Goal: Check status: Check status

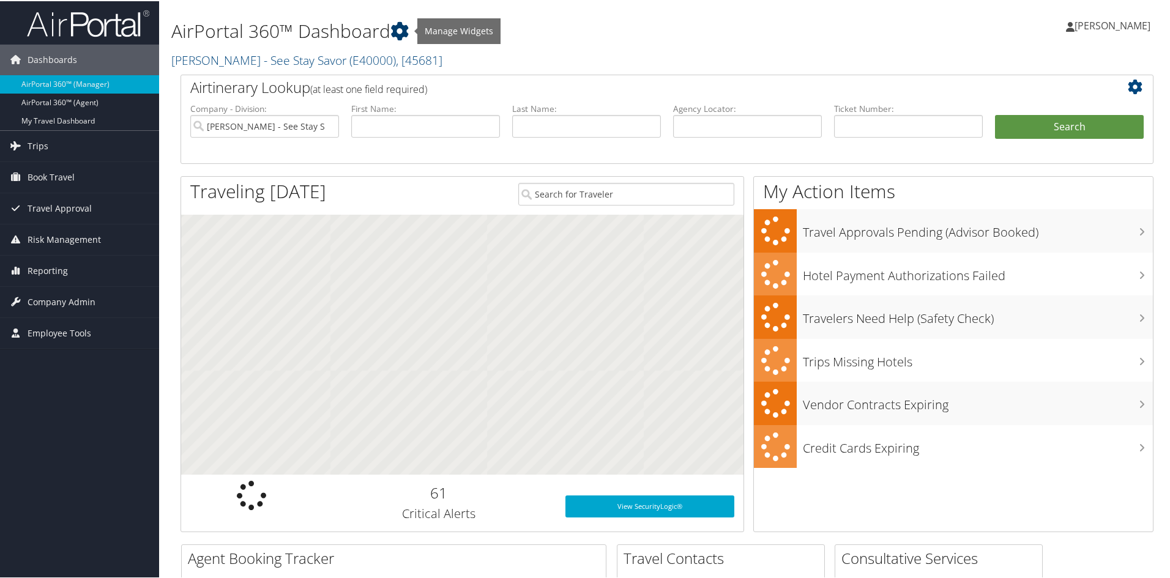
click at [408, 34] on icon at bounding box center [399, 30] width 18 height 18
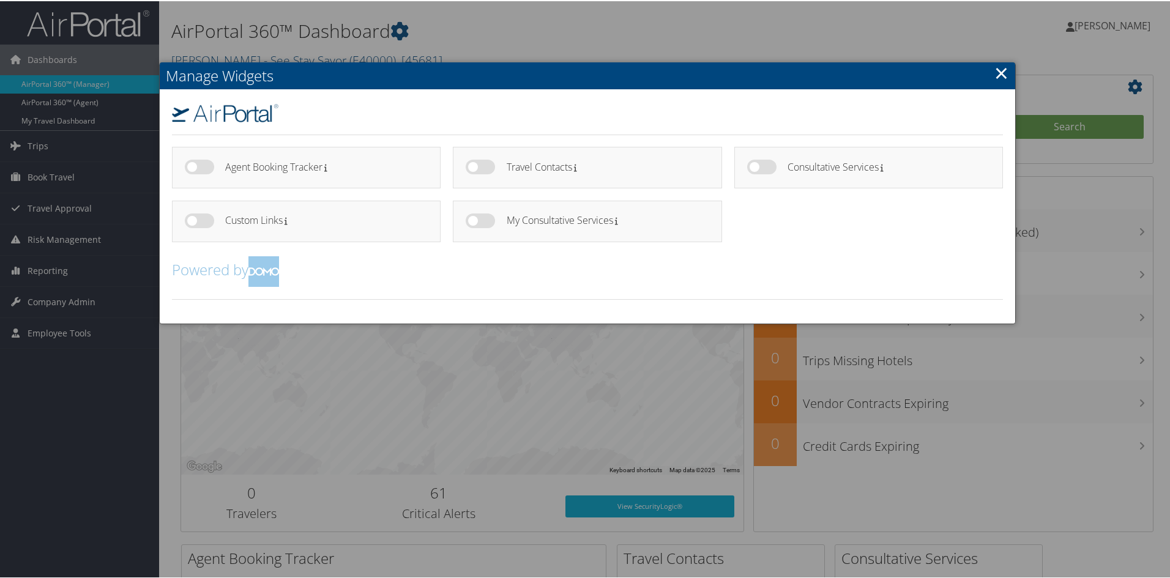
click at [191, 164] on label at bounding box center [199, 165] width 29 height 15
click at [191, 164] on input "checkbox" at bounding box center [195, 168] width 8 height 8
click at [189, 167] on label at bounding box center [199, 165] width 29 height 15
click at [191, 167] on input "checkbox" at bounding box center [195, 168] width 8 height 8
checkbox input "false"
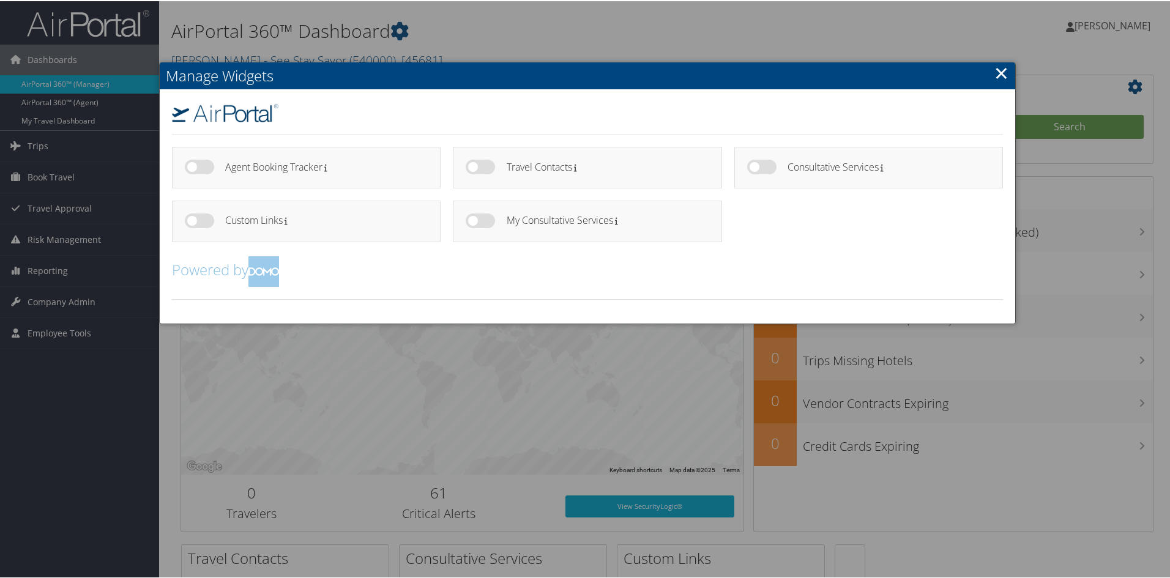
click at [1005, 66] on link "×" at bounding box center [1001, 71] width 14 height 24
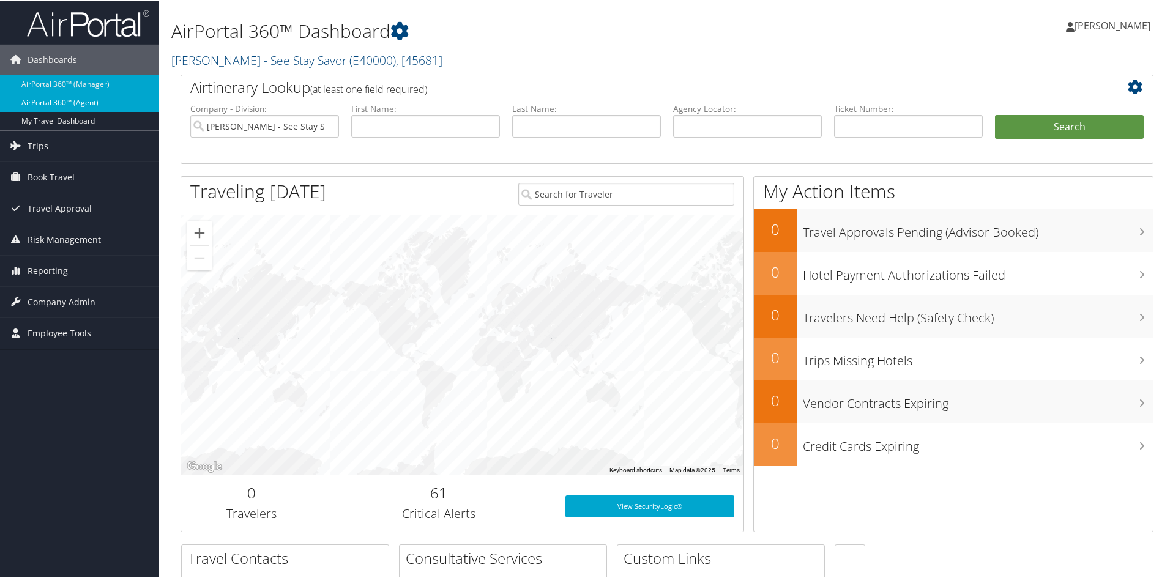
click at [67, 103] on link "AirPortal 360™ (Agent)" at bounding box center [79, 101] width 159 height 18
click at [94, 104] on link "AirPortal 360™ (Agent)" at bounding box center [79, 101] width 159 height 18
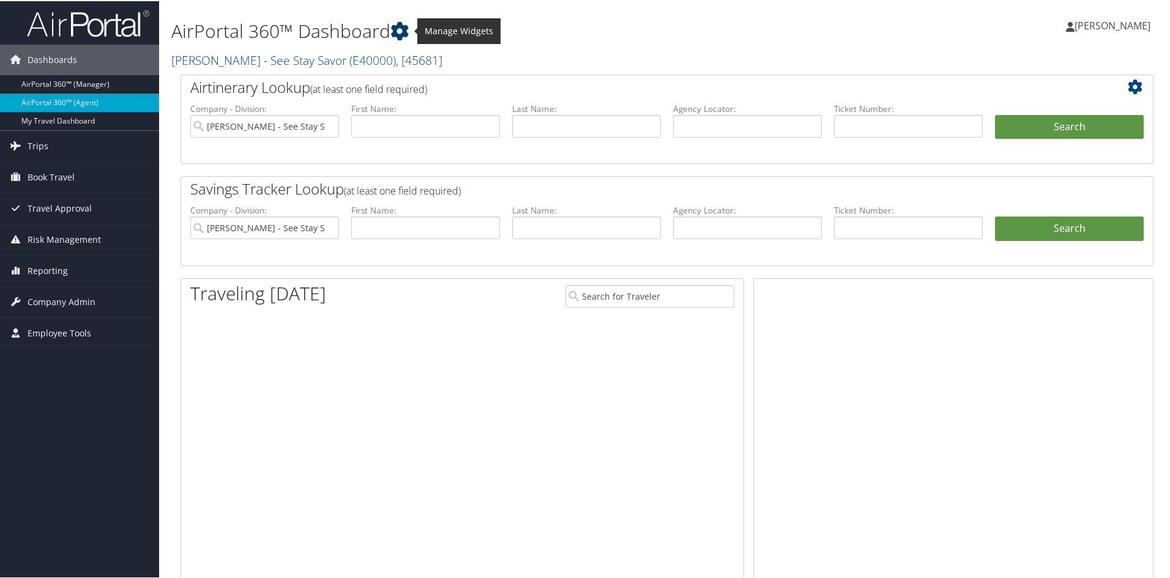
click at [402, 29] on icon at bounding box center [399, 30] width 18 height 18
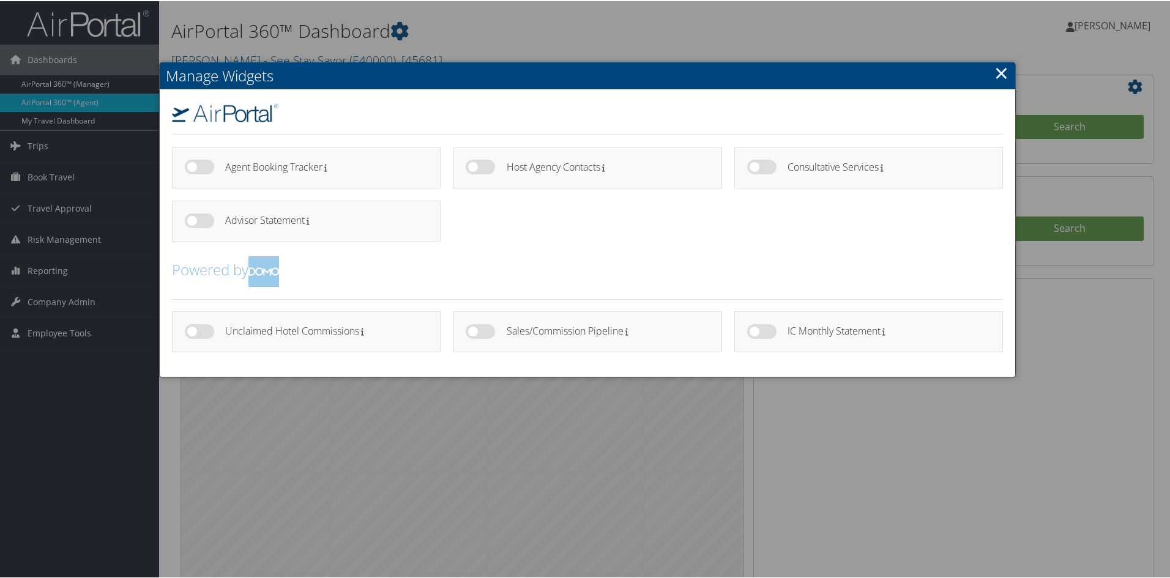
click at [756, 331] on label at bounding box center [761, 330] width 29 height 15
click at [756, 331] on input "checkbox" at bounding box center [757, 332] width 8 height 8
checkbox input "true"
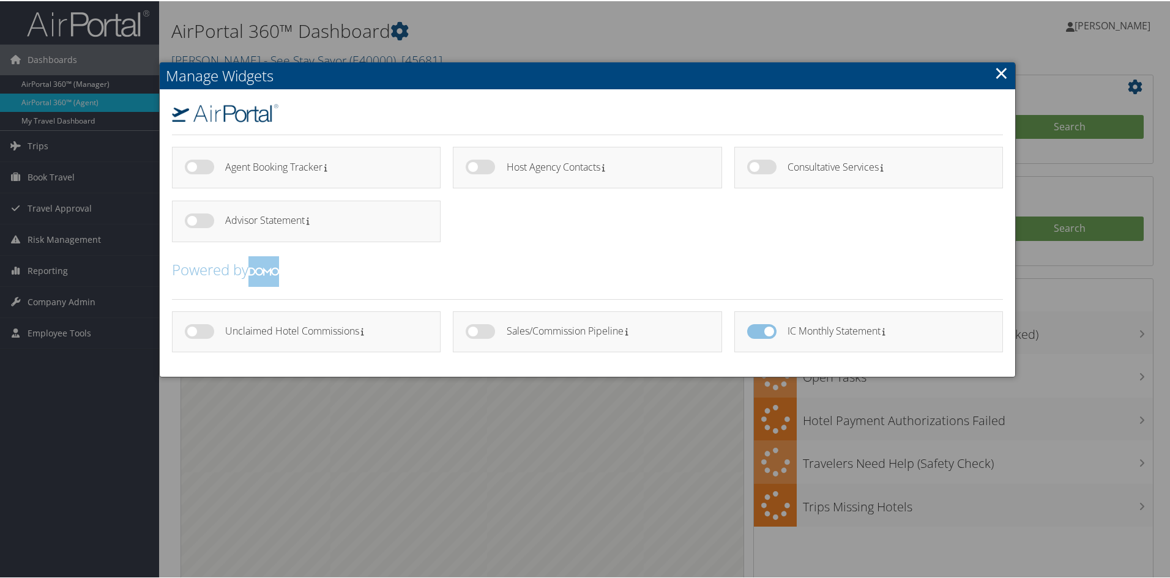
click at [468, 329] on label at bounding box center [479, 330] width 29 height 15
click at [472, 329] on input "checkbox" at bounding box center [476, 332] width 8 height 8
checkbox input "true"
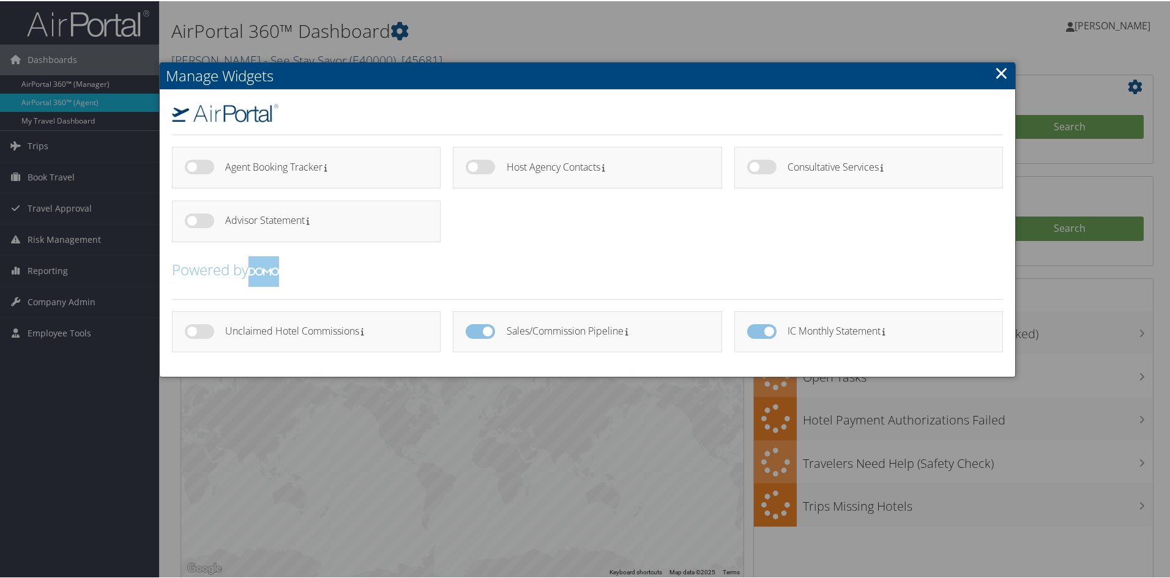
click at [190, 330] on label at bounding box center [199, 330] width 29 height 15
click at [191, 330] on input "checkbox" at bounding box center [195, 332] width 8 height 8
checkbox input "true"
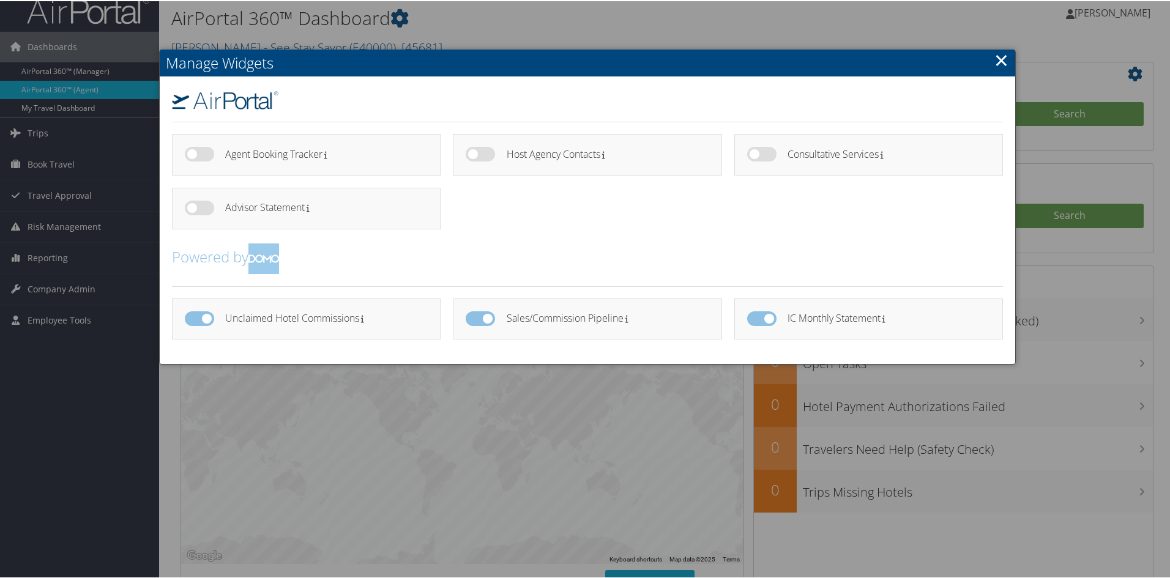
scroll to position [21, 0]
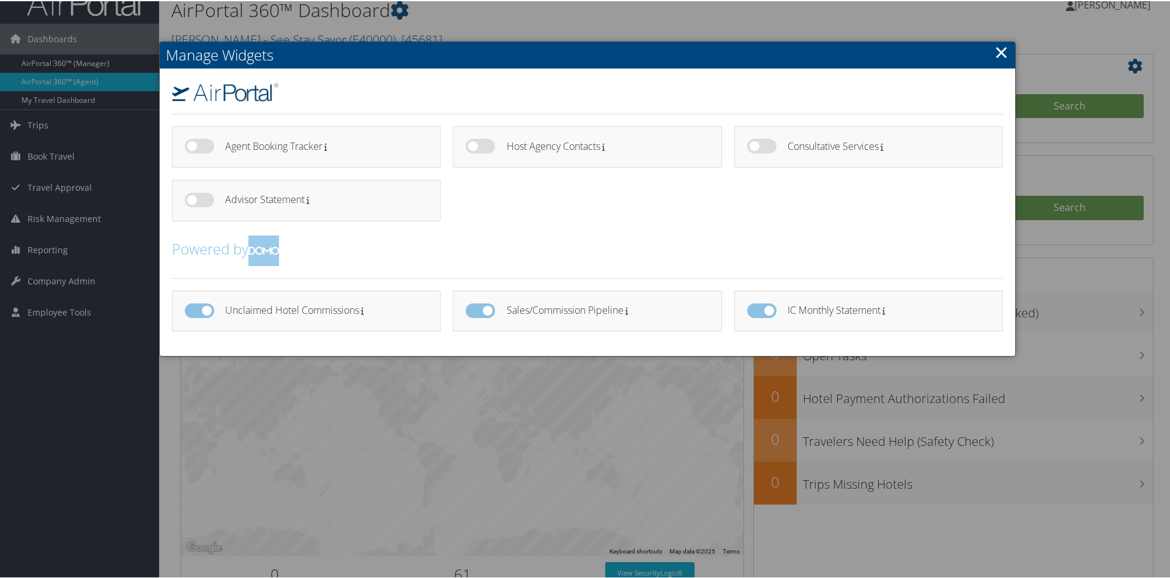
click at [999, 51] on link "×" at bounding box center [1001, 51] width 14 height 24
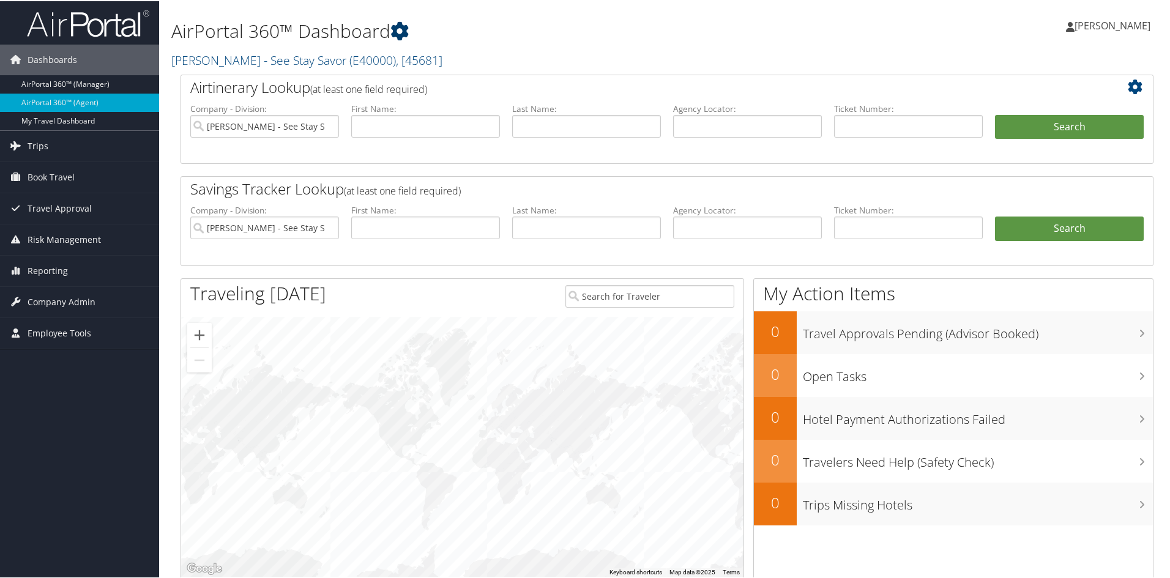
click at [401, 32] on icon at bounding box center [399, 30] width 18 height 18
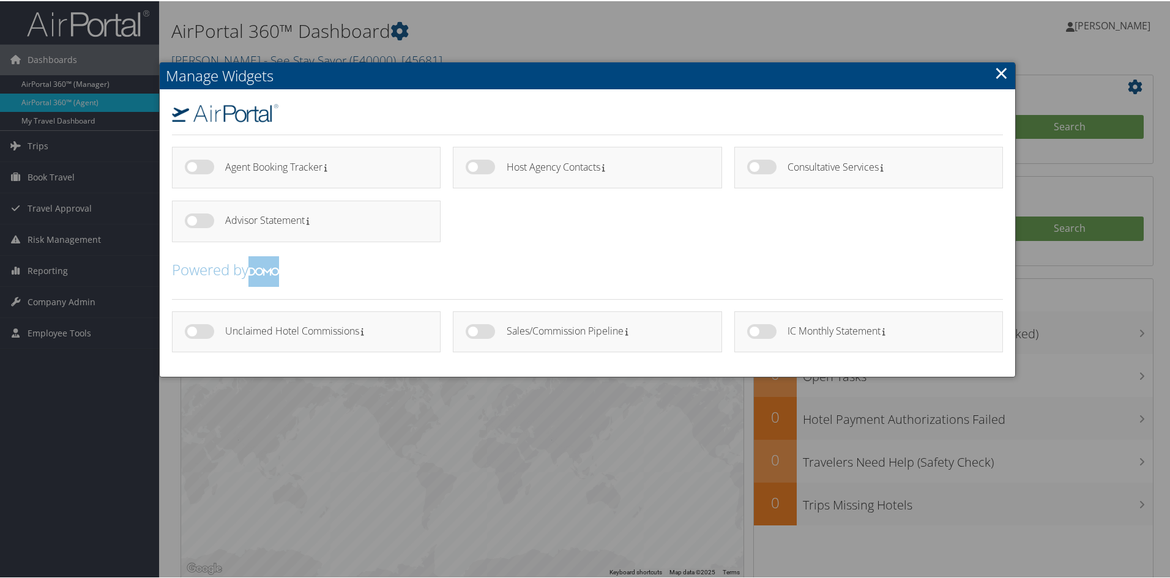
click at [748, 334] on label at bounding box center [761, 330] width 29 height 15
click at [753, 334] on input "checkbox" at bounding box center [757, 332] width 8 height 8
checkbox input "true"
click at [481, 332] on label at bounding box center [479, 330] width 29 height 15
click at [480, 332] on input "checkbox" at bounding box center [476, 332] width 8 height 8
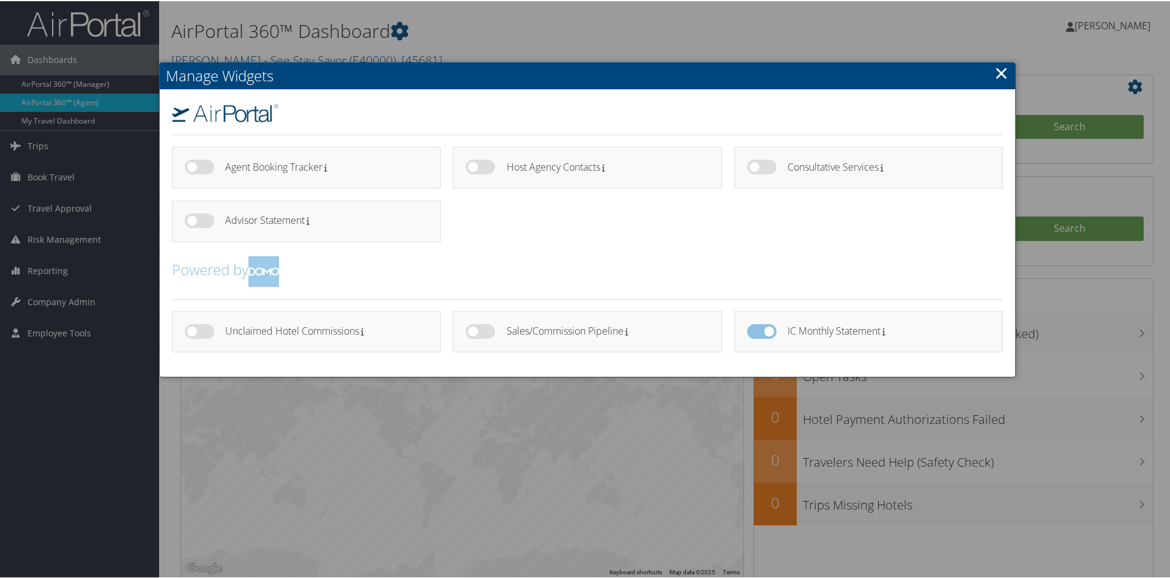
checkbox input "true"
click at [999, 75] on link "×" at bounding box center [1001, 71] width 14 height 24
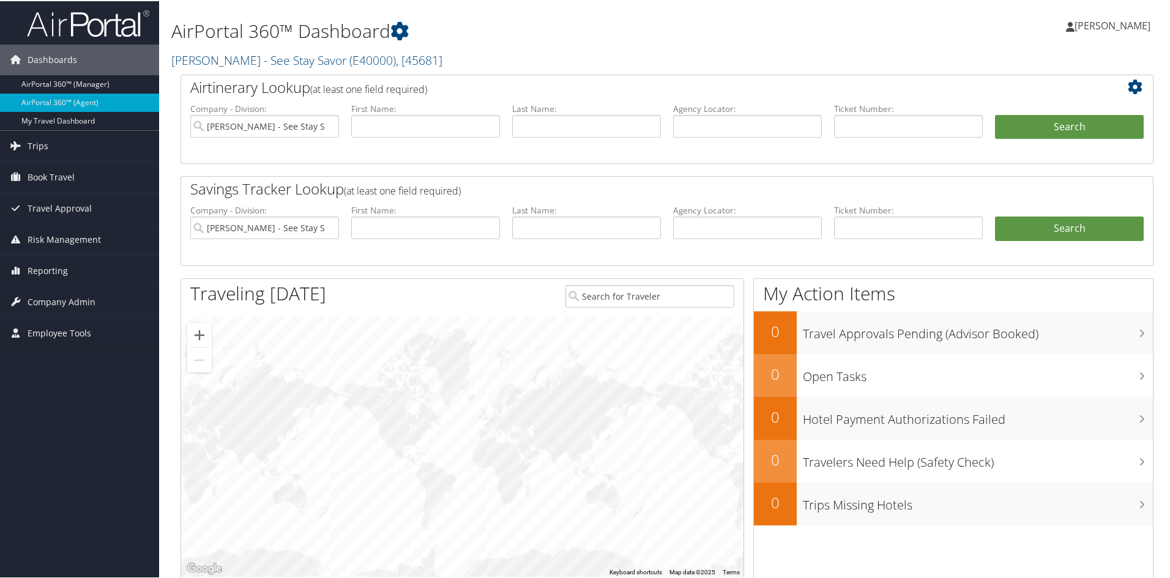
click at [999, 75] on div "Airtinerary Lookup (at least one field required)" at bounding box center [626, 88] width 891 height 28
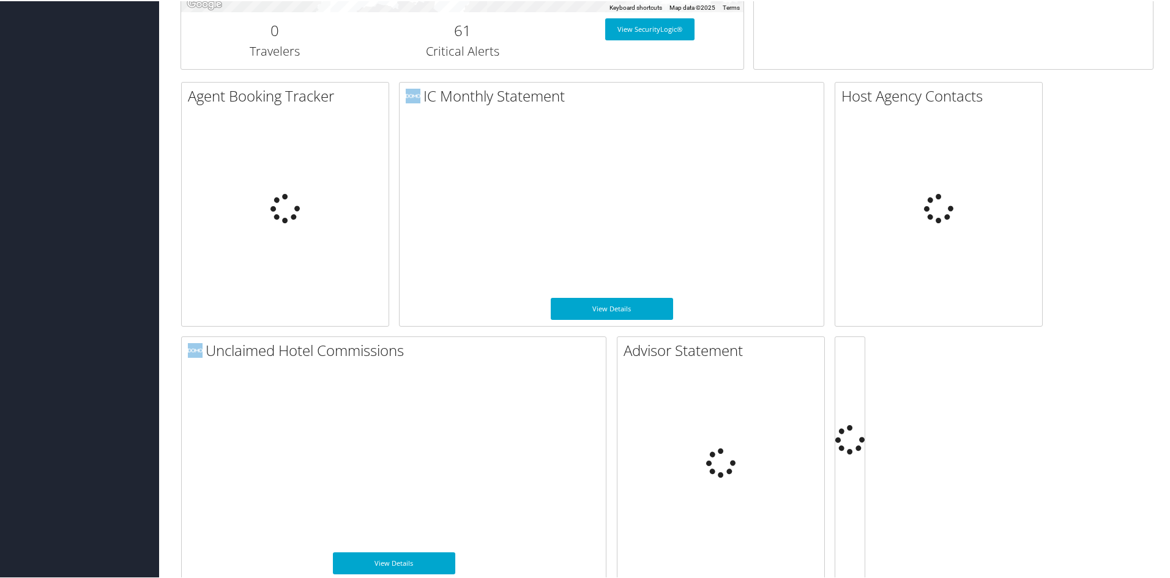
scroll to position [566, 0]
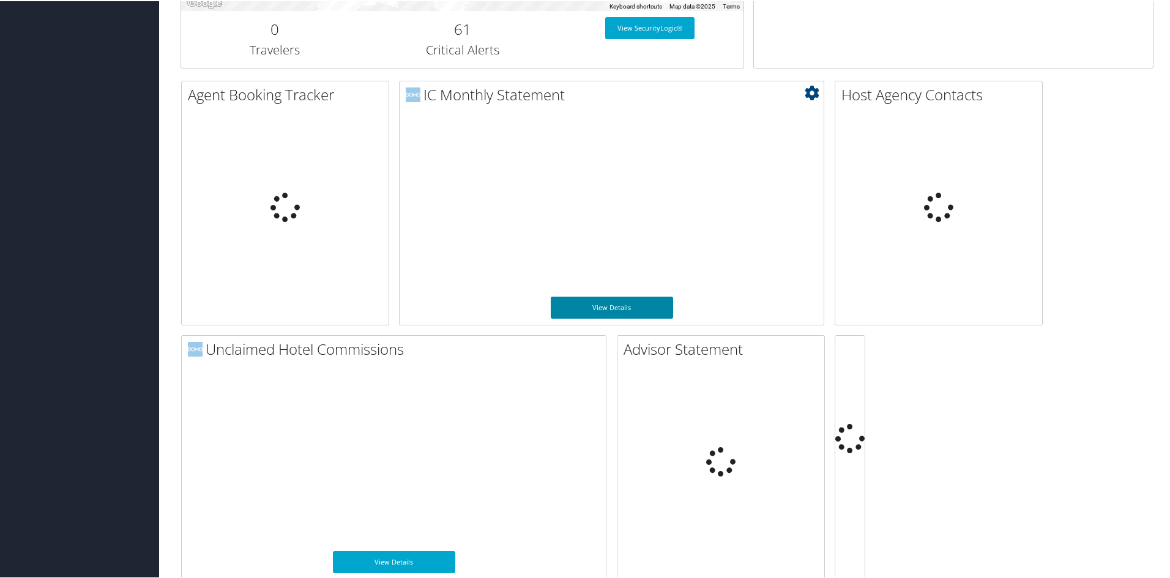
click at [613, 312] on link "View Details" at bounding box center [612, 306] width 122 height 22
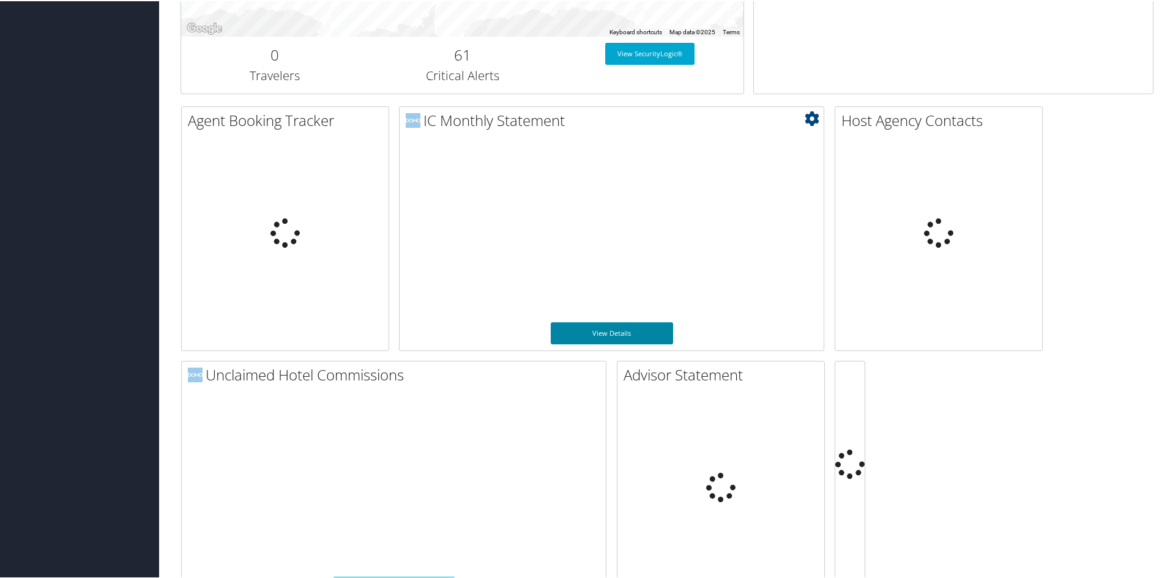
scroll to position [541, 0]
click at [617, 326] on link "View Details" at bounding box center [612, 331] width 122 height 22
